Goal: Task Accomplishment & Management: Use online tool/utility

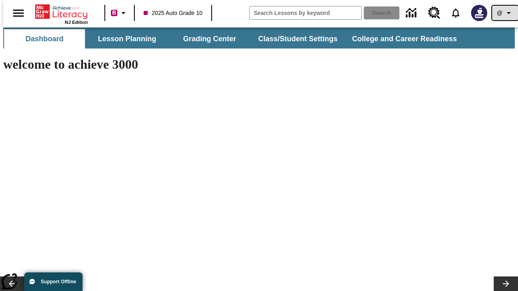
click at [504, 13] on icon "Profile/Settings" at bounding box center [509, 13] width 10 height 10
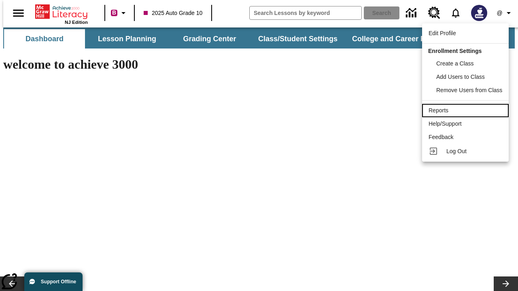
click at [467, 110] on div "Reports" at bounding box center [465, 110] width 74 height 8
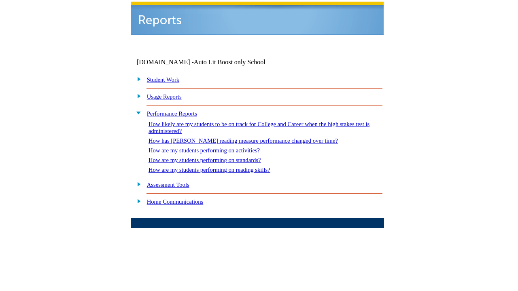
click at [217, 167] on link "How are my students performing on reading skills?" at bounding box center [209, 170] width 122 height 6
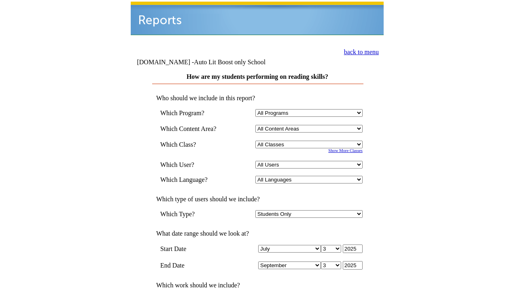
select select "4"
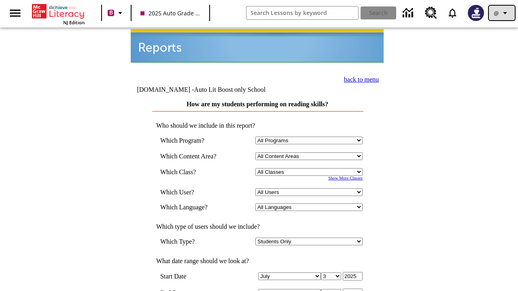
click at [502, 13] on icon "Profile/Settings" at bounding box center [505, 13] width 10 height 10
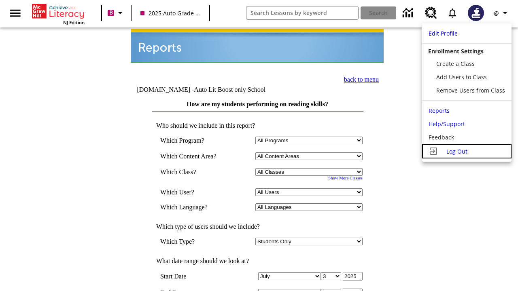
click at [467, 151] on span "Log Out" at bounding box center [456, 152] width 21 height 8
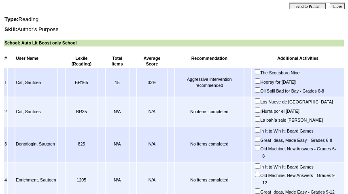
click at [260, 169] on input "In It to Win It: Board Games" at bounding box center [257, 165] width 5 height 5
checkbox input "true"
